Goal: Information Seeking & Learning: Find contact information

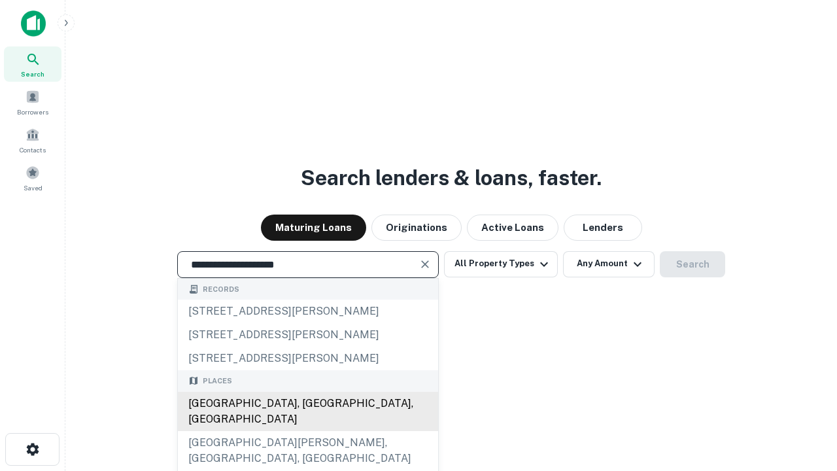
click at [307, 431] on div "[GEOGRAPHIC_DATA], [GEOGRAPHIC_DATA], [GEOGRAPHIC_DATA]" at bounding box center [308, 411] width 260 height 39
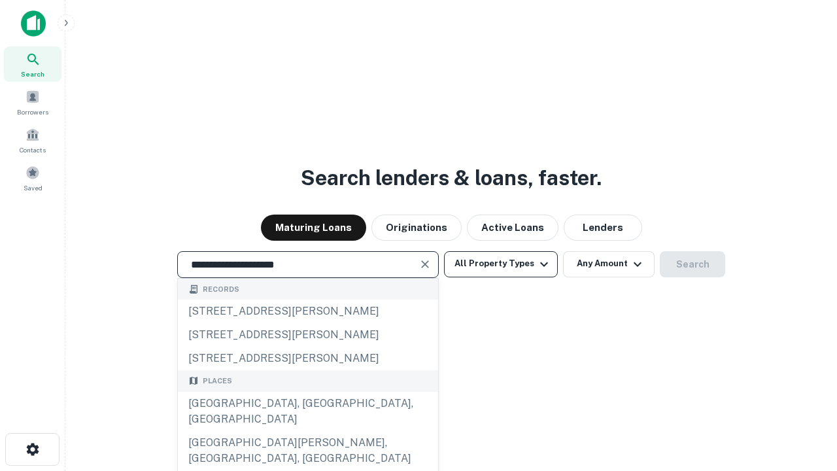
click at [501, 263] on button "All Property Types" at bounding box center [501, 264] width 114 height 26
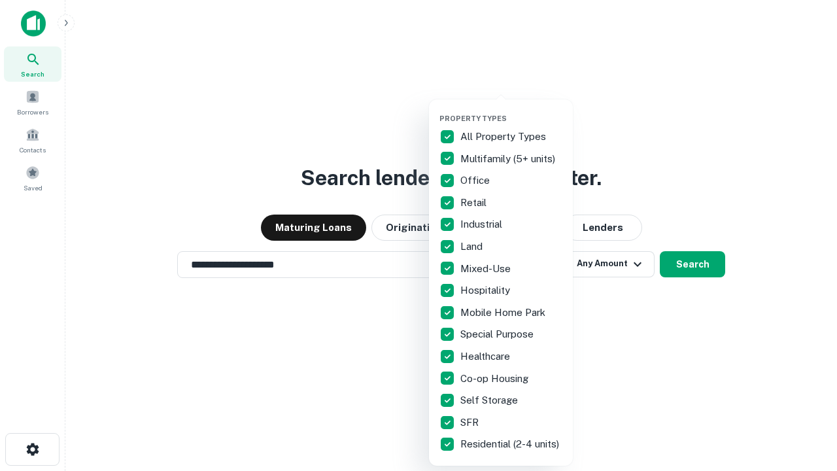
type input "**********"
click at [511, 110] on button "button" at bounding box center [511, 110] width 144 height 1
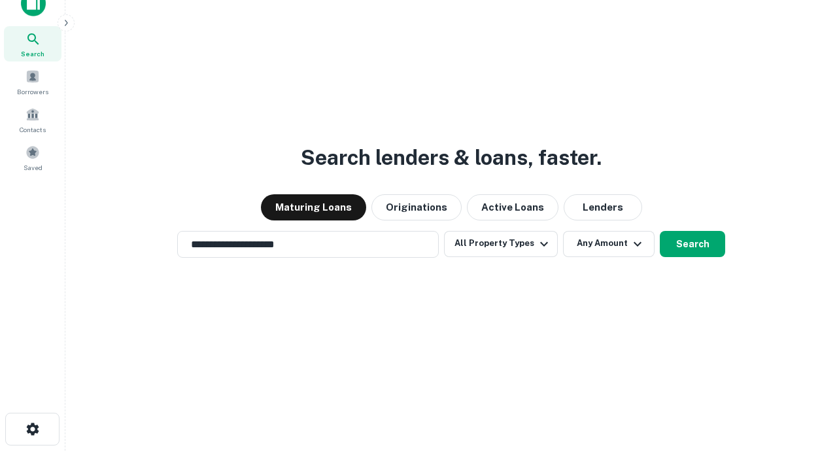
scroll to position [8, 158]
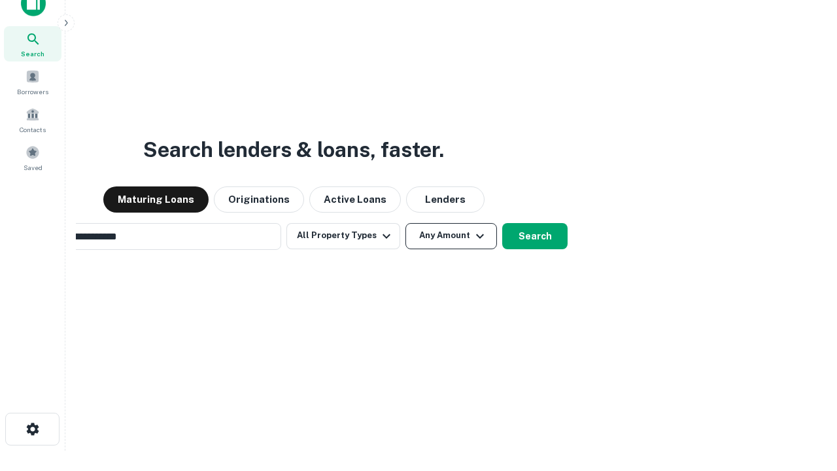
click at [405, 223] on button "Any Amount" at bounding box center [451, 236] width 92 height 26
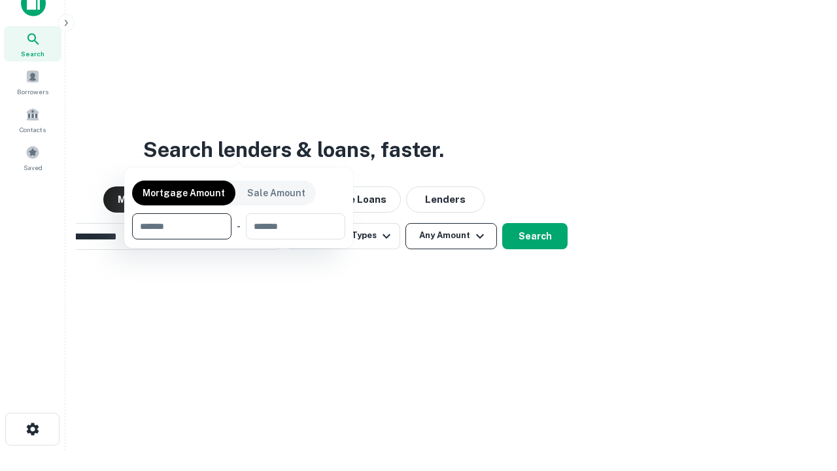
scroll to position [21, 0]
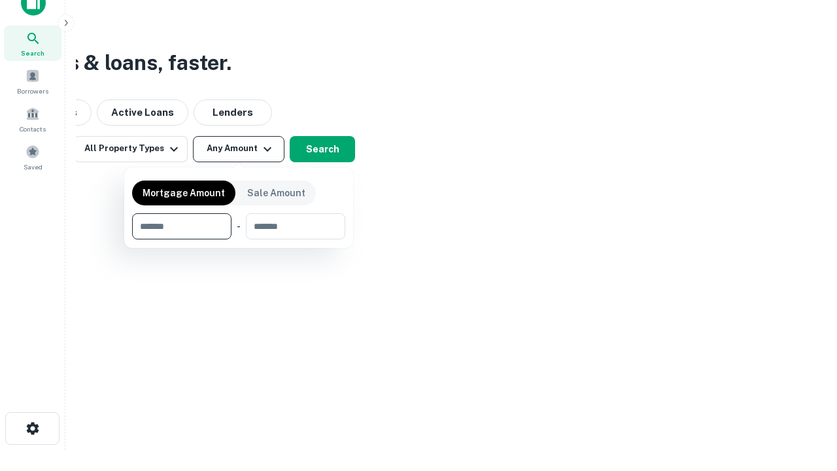
type input "*******"
click at [239, 239] on button "button" at bounding box center [238, 239] width 213 height 1
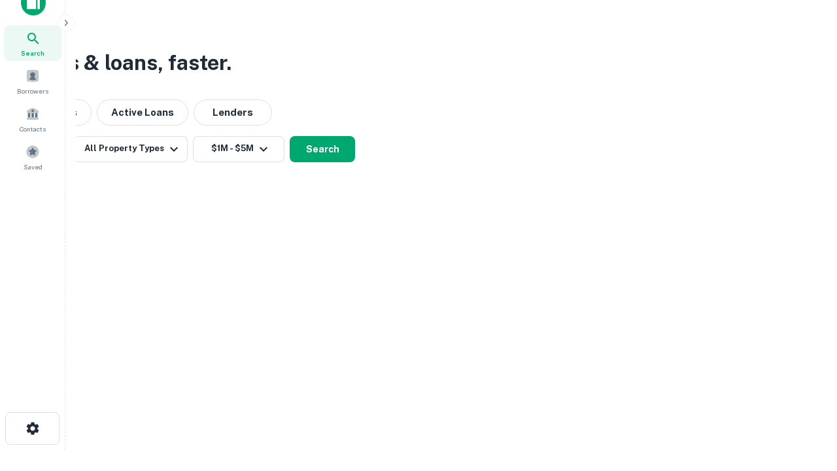
scroll to position [20, 0]
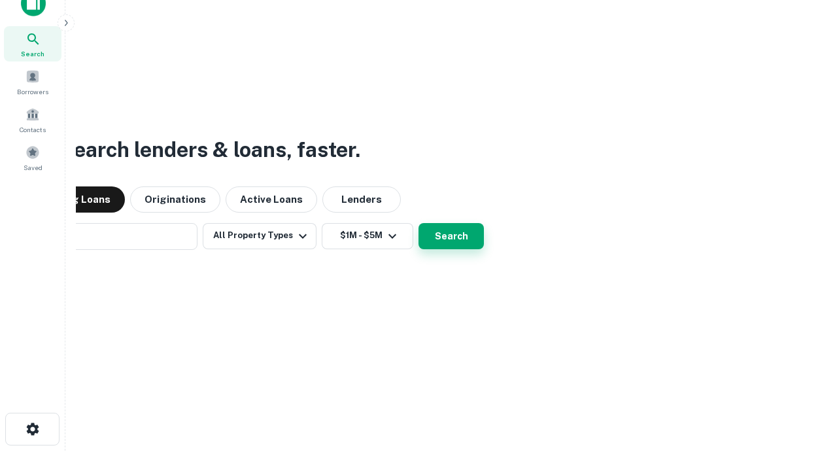
click at [418, 223] on button "Search" at bounding box center [450, 236] width 65 height 26
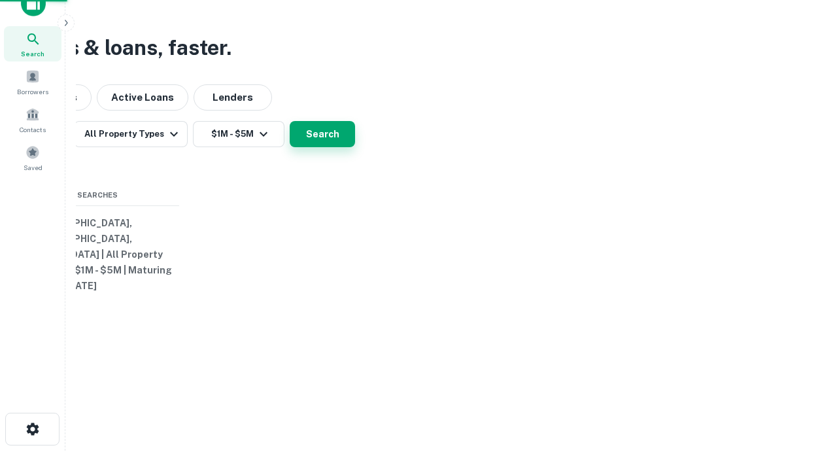
scroll to position [21, 0]
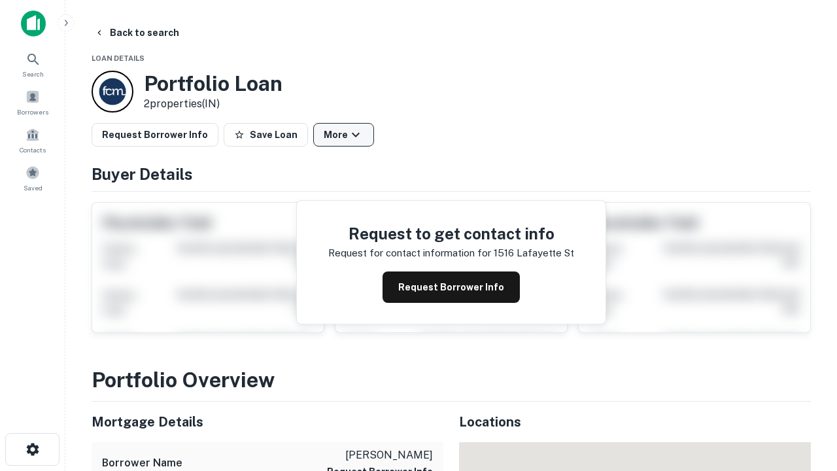
click at [343, 135] on button "More" at bounding box center [343, 135] width 61 height 24
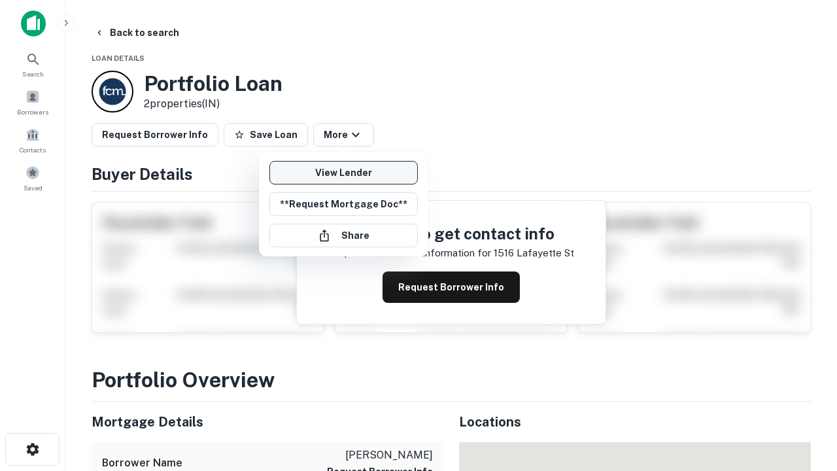
click at [343, 173] on link "View Lender" at bounding box center [343, 173] width 148 height 24
